Goal: Information Seeking & Learning: Learn about a topic

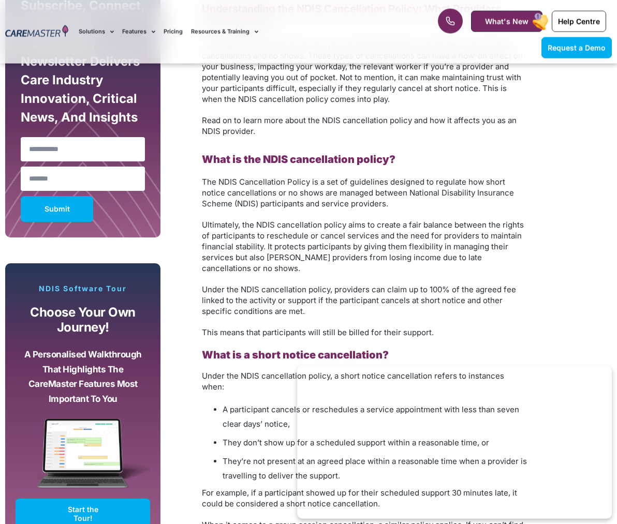
scroll to position [686, 0]
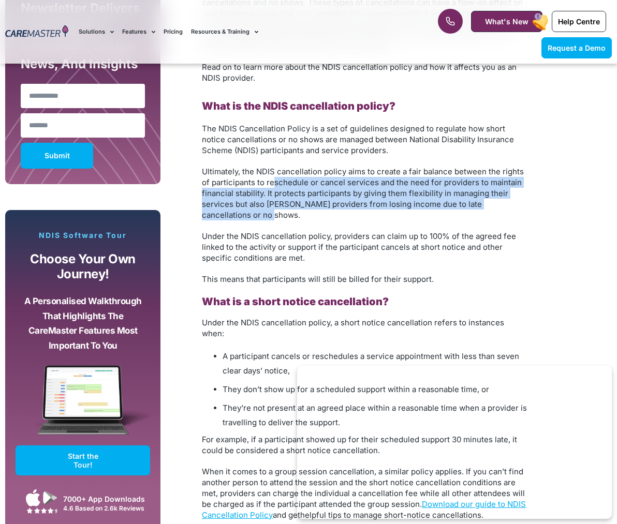
drag, startPoint x: 438, startPoint y: 211, endPoint x: 272, endPoint y: 186, distance: 168.5
click at [272, 186] on p "Ultimately, the NDIS cancellation policy aims to create a fair balance between …" at bounding box center [365, 193] width 326 height 54
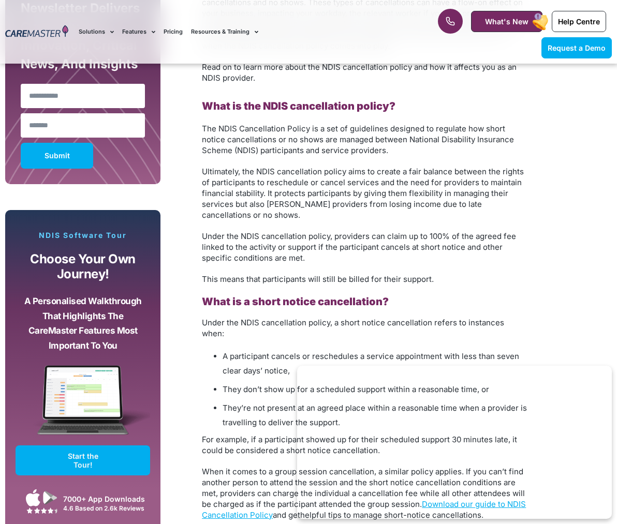
click at [376, 210] on p "Ultimately, the NDIS cancellation policy aims to create a fair balance between …" at bounding box center [365, 193] width 326 height 54
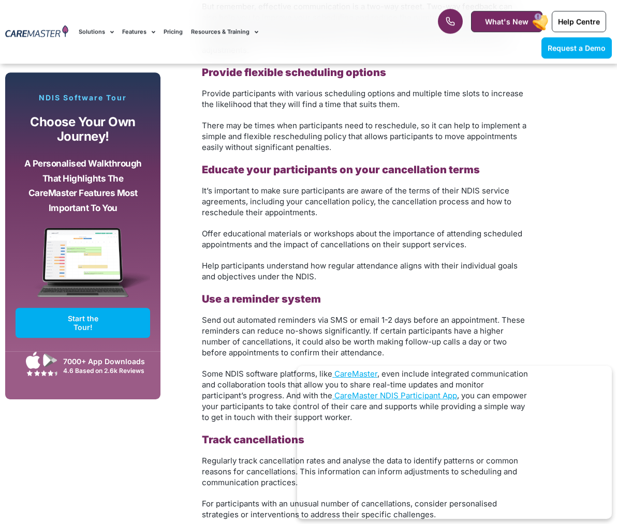
scroll to position [1953, 0]
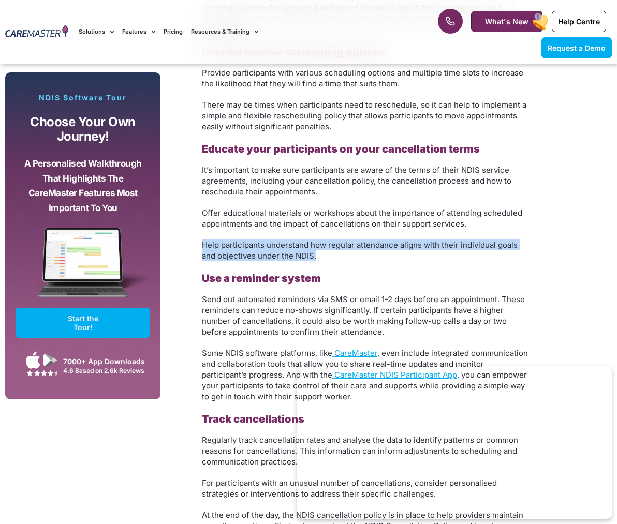
drag, startPoint x: 324, startPoint y: 244, endPoint x: 202, endPoint y: 233, distance: 122.6
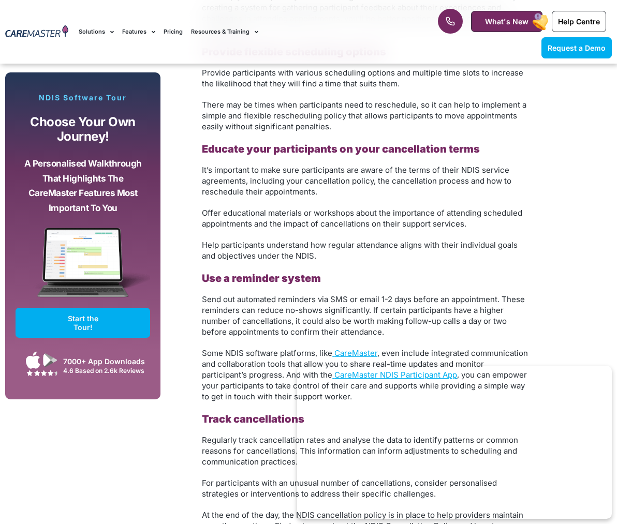
click at [327, 243] on p "Help participants understand how regular attendance aligns with their individua…" at bounding box center [365, 251] width 326 height 22
drag, startPoint x: 327, startPoint y: 245, endPoint x: 202, endPoint y: 246, distance: 124.7
click at [202, 246] on p "Help participants understand how regular attendance aligns with their individua…" at bounding box center [365, 251] width 326 height 22
copy span "and objectives under the NDIS."
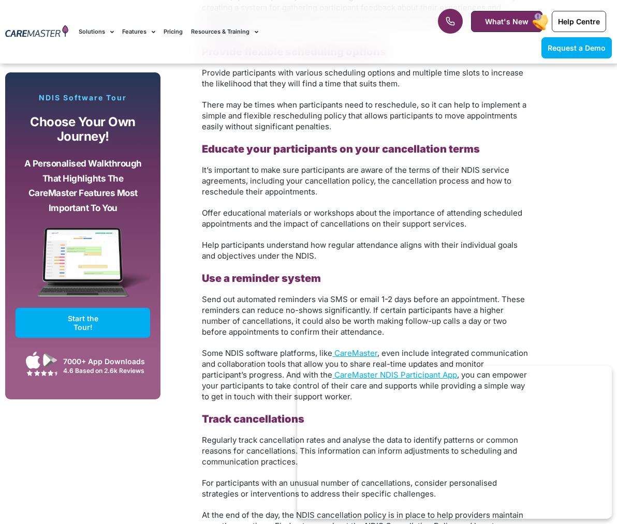
click at [340, 240] on span "Help participants understand how regular attendance aligns with their individua…" at bounding box center [360, 250] width 316 height 21
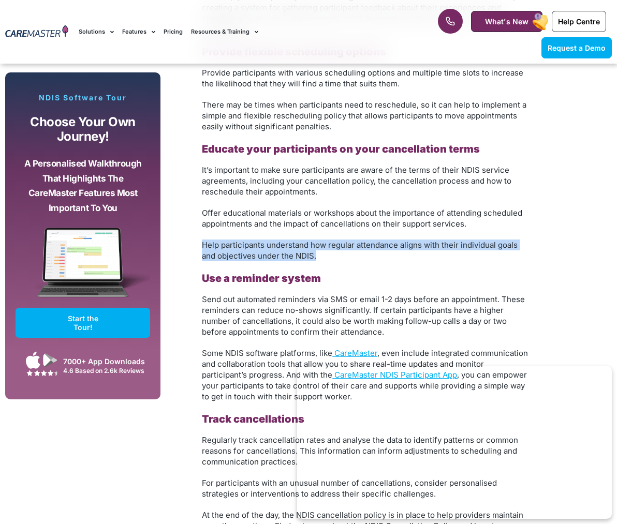
drag, startPoint x: 334, startPoint y: 247, endPoint x: 197, endPoint y: 239, distance: 137.4
copy span "Help participants understand how regular attendance aligns with their individua…"
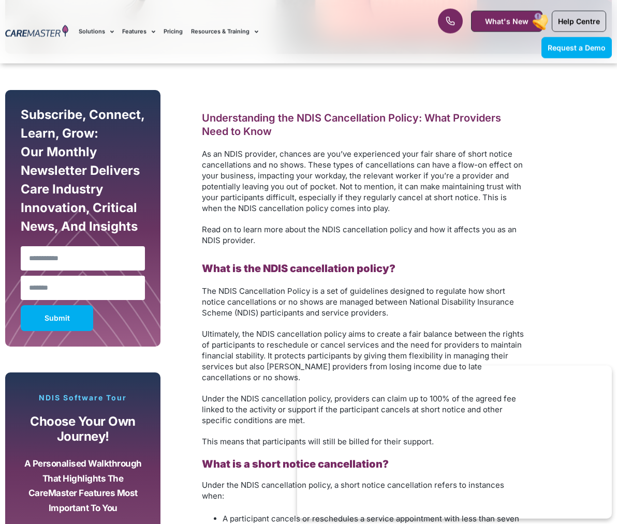
scroll to position [0, 0]
